Goal: Information Seeking & Learning: Learn about a topic

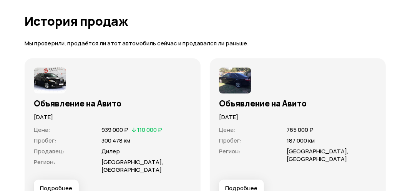
scroll to position [2550, 0]
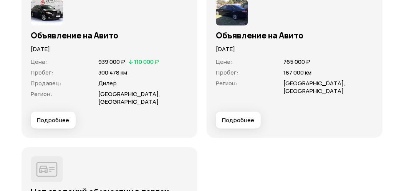
click at [238, 26] on img at bounding box center [232, 13] width 32 height 26
click at [239, 124] on span "Подробнее" at bounding box center [238, 120] width 32 height 8
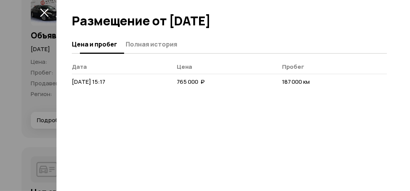
click at [164, 43] on span "Полная история" at bounding box center [151, 44] width 51 height 8
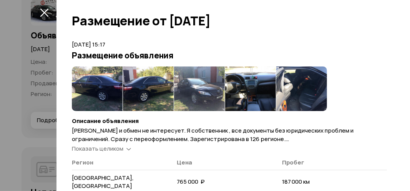
scroll to position [33, 0]
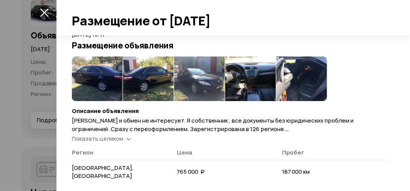
click at [101, 139] on span "Показать целиком" at bounding box center [97, 138] width 51 height 8
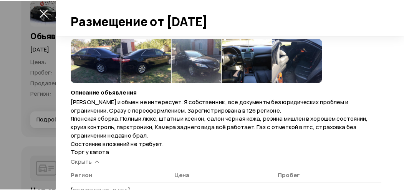
scroll to position [36, 0]
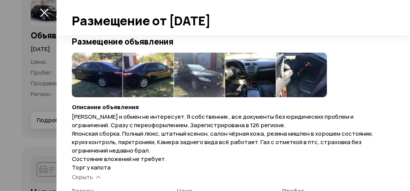
click at [91, 69] on img at bounding box center [97, 75] width 51 height 45
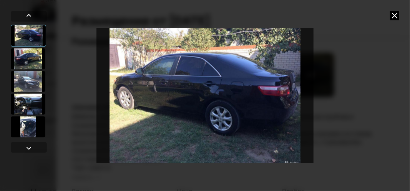
click at [30, 59] on div at bounding box center [28, 58] width 35 height 21
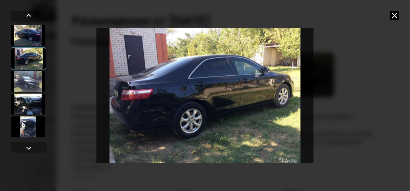
click at [30, 79] on div at bounding box center [28, 81] width 35 height 21
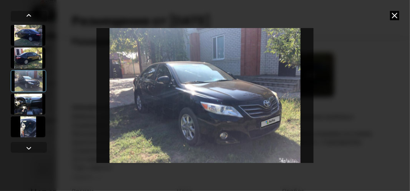
click at [31, 106] on div at bounding box center [28, 103] width 35 height 21
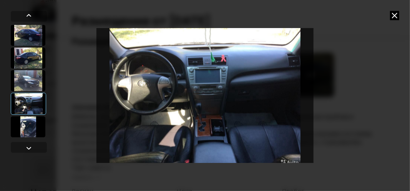
click at [203, 108] on img "Go to Slide 4" at bounding box center [204, 95] width 217 height 143
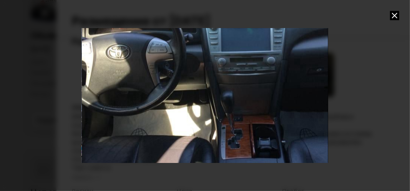
drag, startPoint x: 142, startPoint y: 106, endPoint x: 177, endPoint y: 87, distance: 40.2
click at [177, 87] on div "Go to Slide 4" at bounding box center [240, 76] width 492 height 286
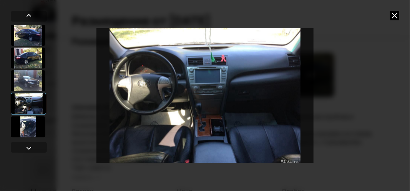
click at [214, 94] on img "Go to Slide 4" at bounding box center [204, 95] width 217 height 143
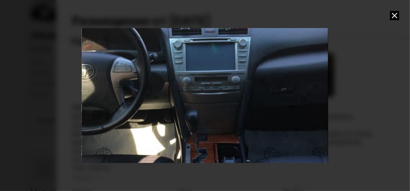
click at [214, 94] on div "Go to Slide 4" at bounding box center [205, 95] width 492 height 286
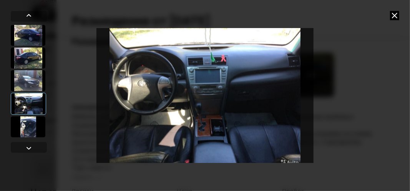
click at [22, 125] on div at bounding box center [28, 126] width 35 height 21
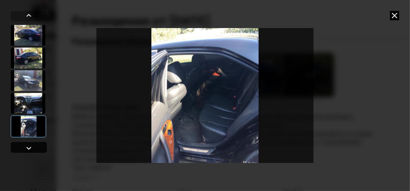
click at [28, 147] on div at bounding box center [28, 147] width 9 height 9
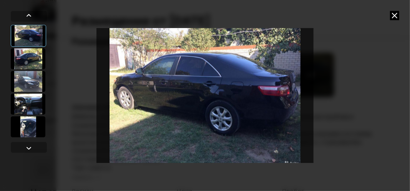
click at [394, 15] on icon at bounding box center [394, 15] width 9 height 9
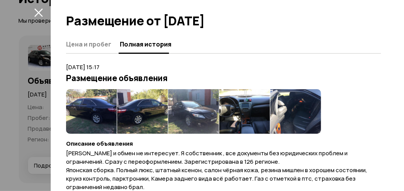
scroll to position [2473, 0]
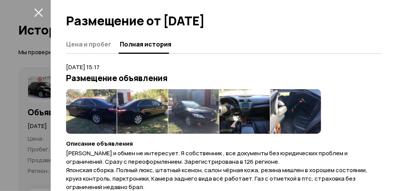
click at [38, 12] on icon "закрыть" at bounding box center [38, 12] width 8 height 8
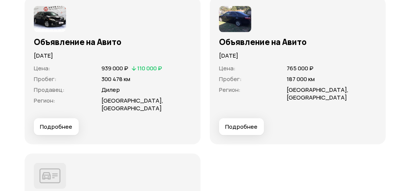
scroll to position [2547, 0]
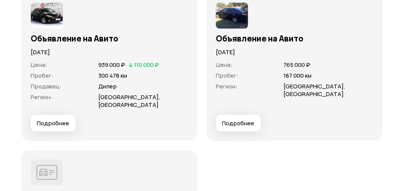
click at [53, 127] on span "Подробнее" at bounding box center [53, 123] width 32 height 8
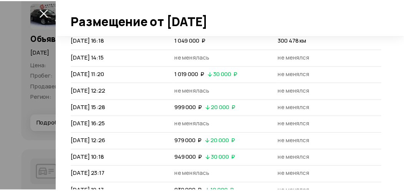
scroll to position [97, 0]
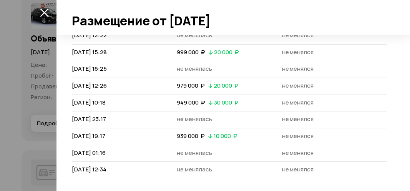
click at [17, 106] on div at bounding box center [205, 95] width 410 height 191
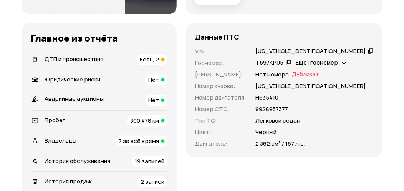
scroll to position [269, 0]
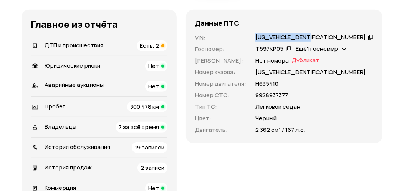
drag, startPoint x: 332, startPoint y: 51, endPoint x: 278, endPoint y: 54, distance: 54.2
click at [275, 41] on div "[US_VEHICLE_IDENTIFICATION_NUMBER]" at bounding box center [314, 37] width 120 height 8
copy div "[US_VEHICLE_IDENTIFICATION_NUMBER]"
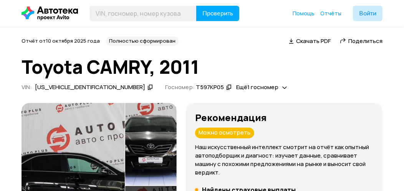
scroll to position [0, 0]
